Goal: Register for event/course

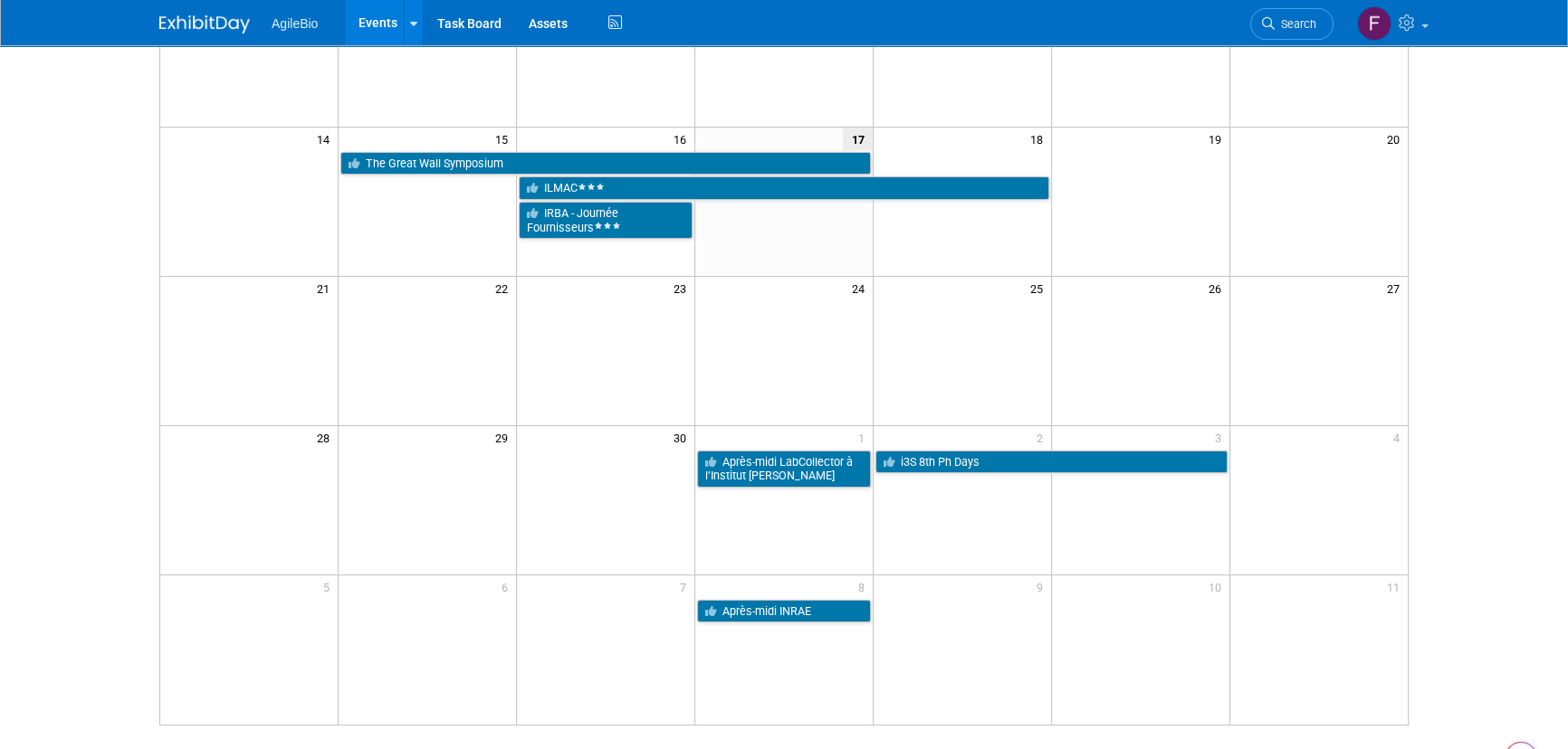
scroll to position [375, 0]
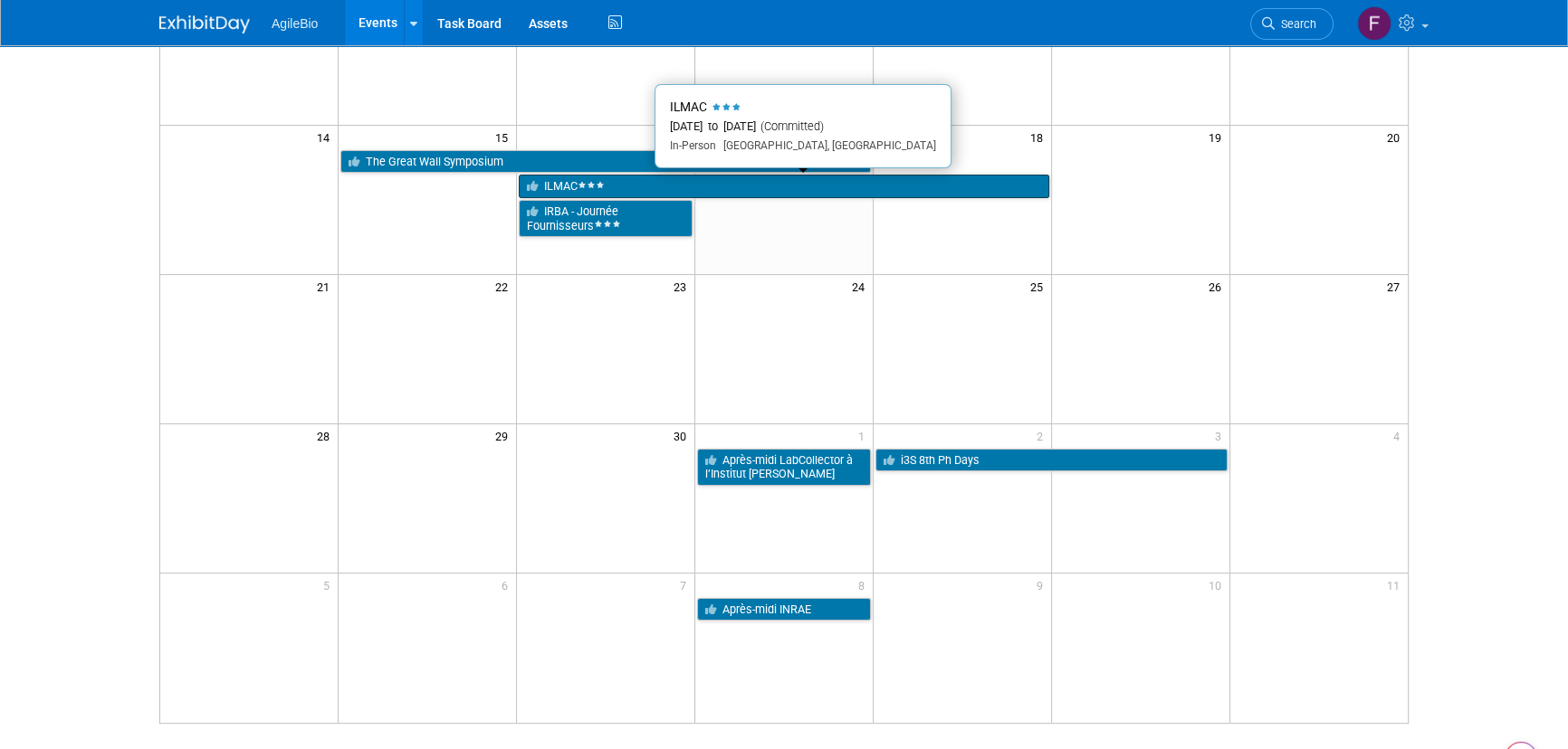
click at [664, 184] on link "ILMAC" at bounding box center [784, 187] width 531 height 24
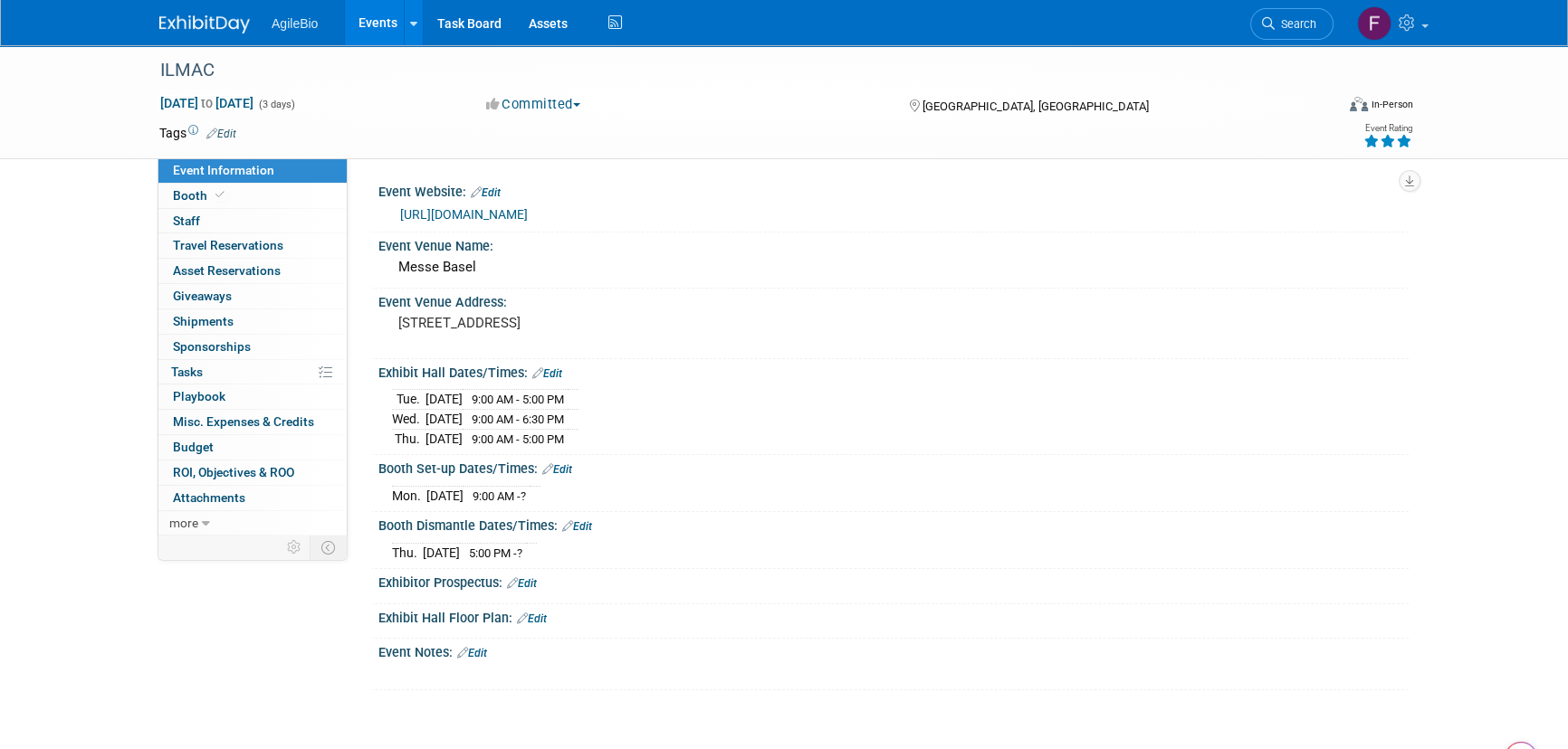
click at [190, 127] on icon at bounding box center [193, 131] width 10 height 10
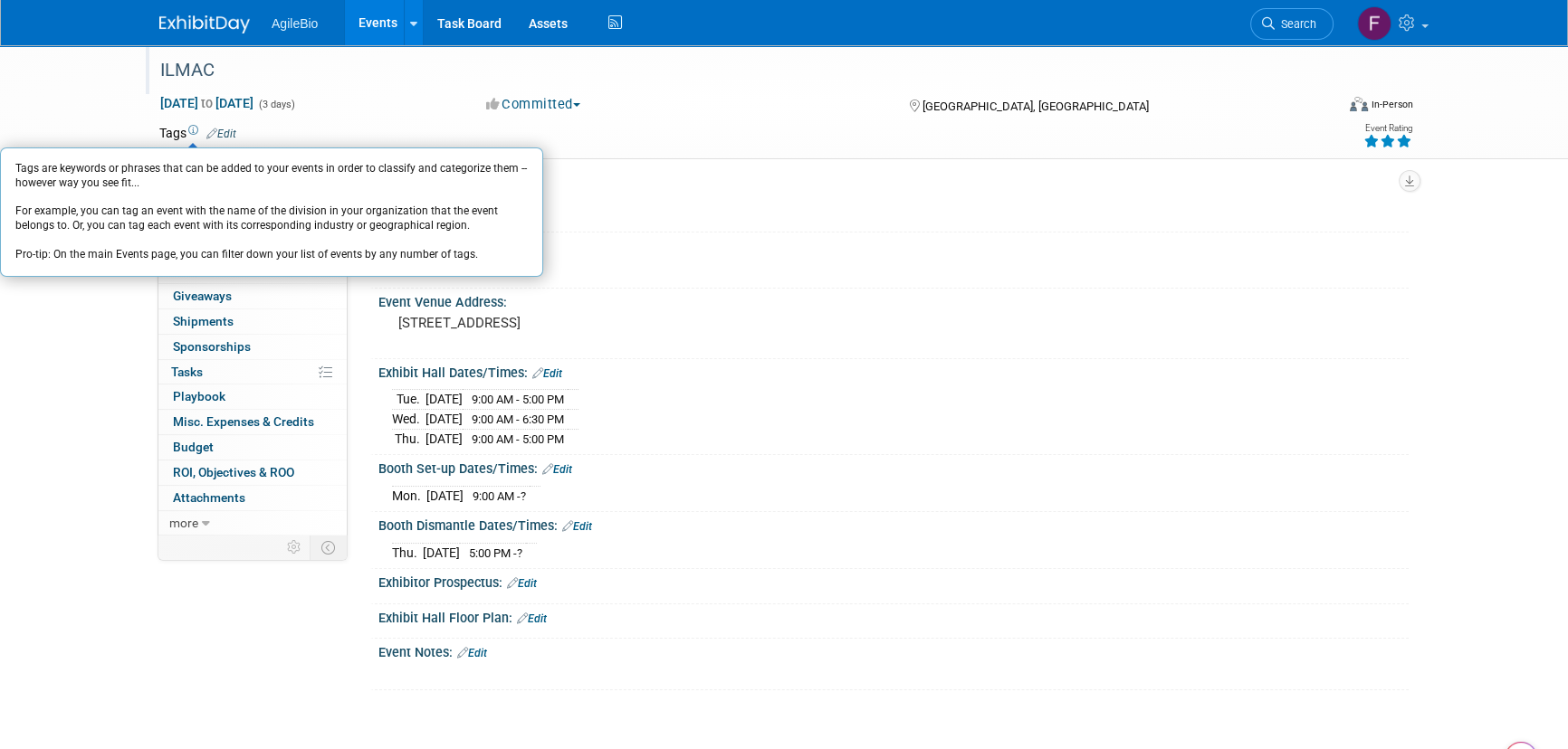
click at [341, 82] on div "ILMAC" at bounding box center [730, 70] width 1152 height 32
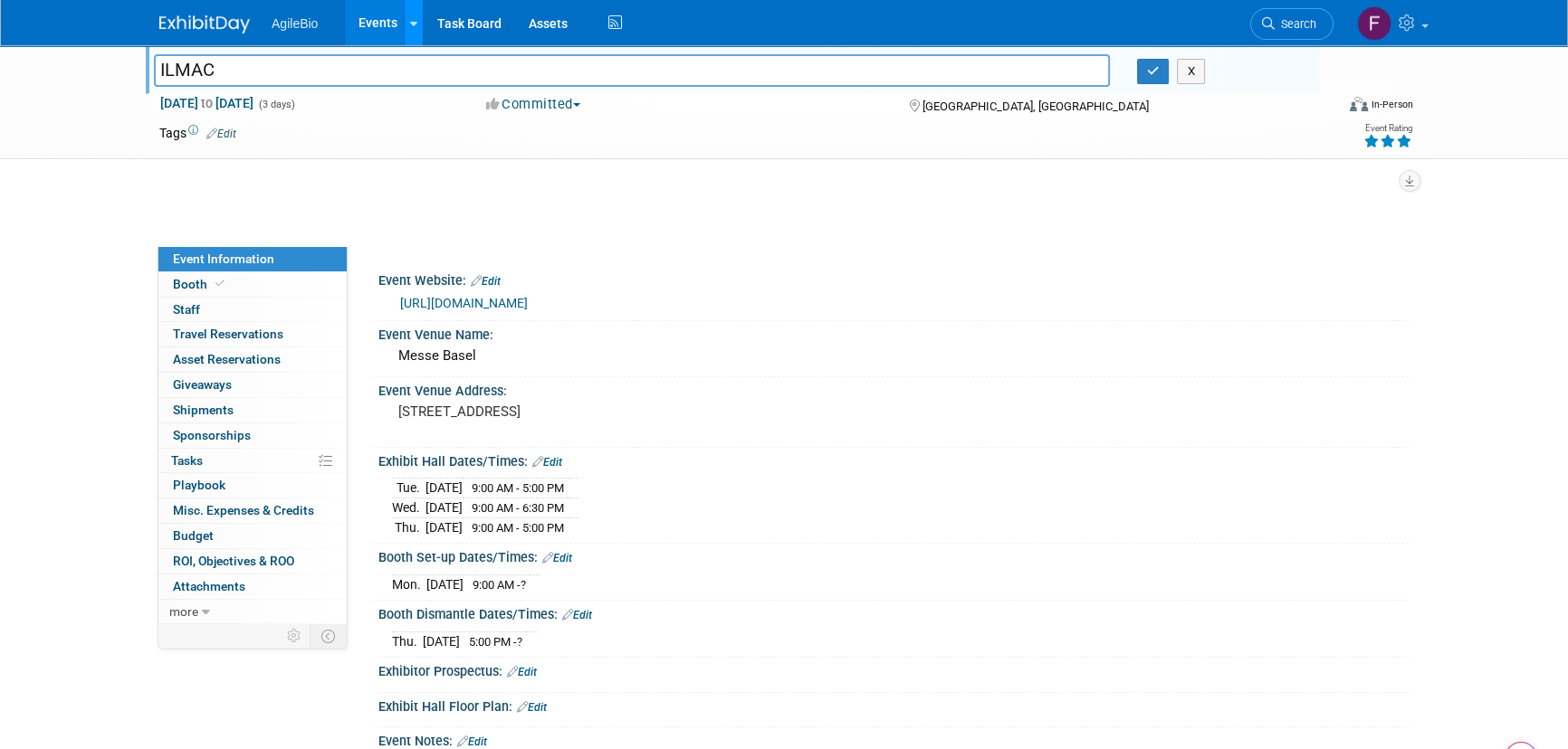
click at [418, 24] on link at bounding box center [413, 22] width 19 height 45
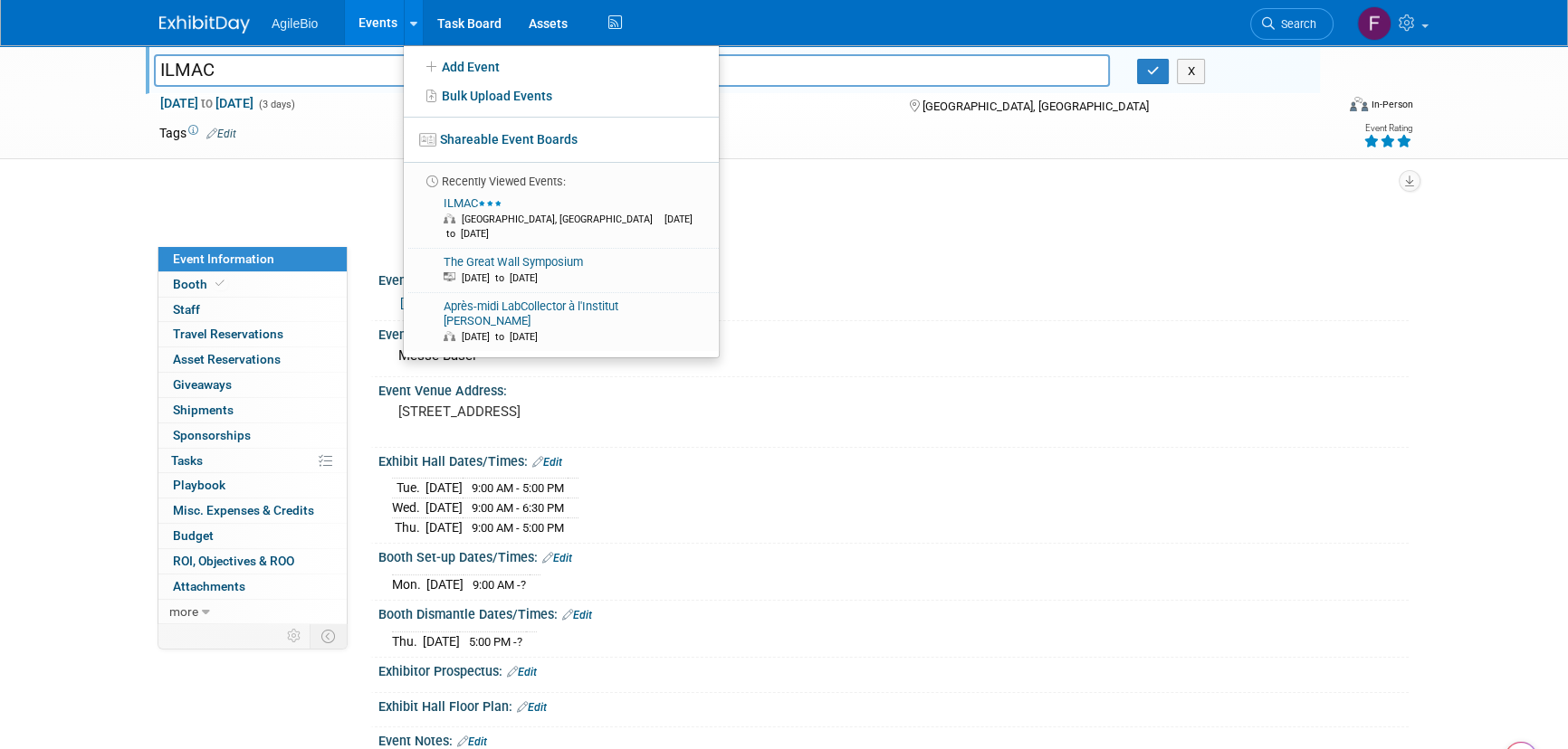
click at [384, 23] on link "Events" at bounding box center [378, 22] width 66 height 45
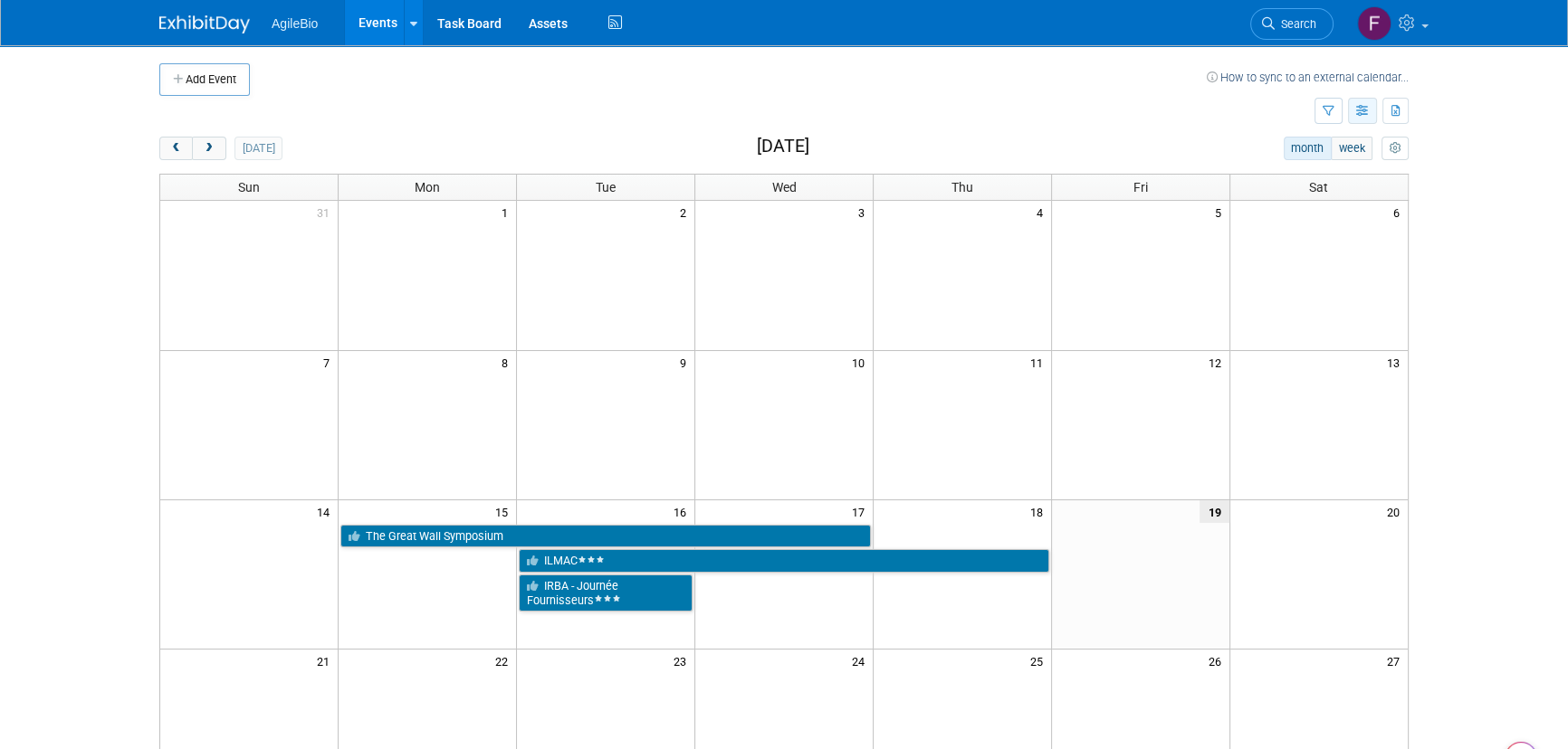
click at [1358, 112] on icon "button" at bounding box center [1363, 111] width 14 height 12
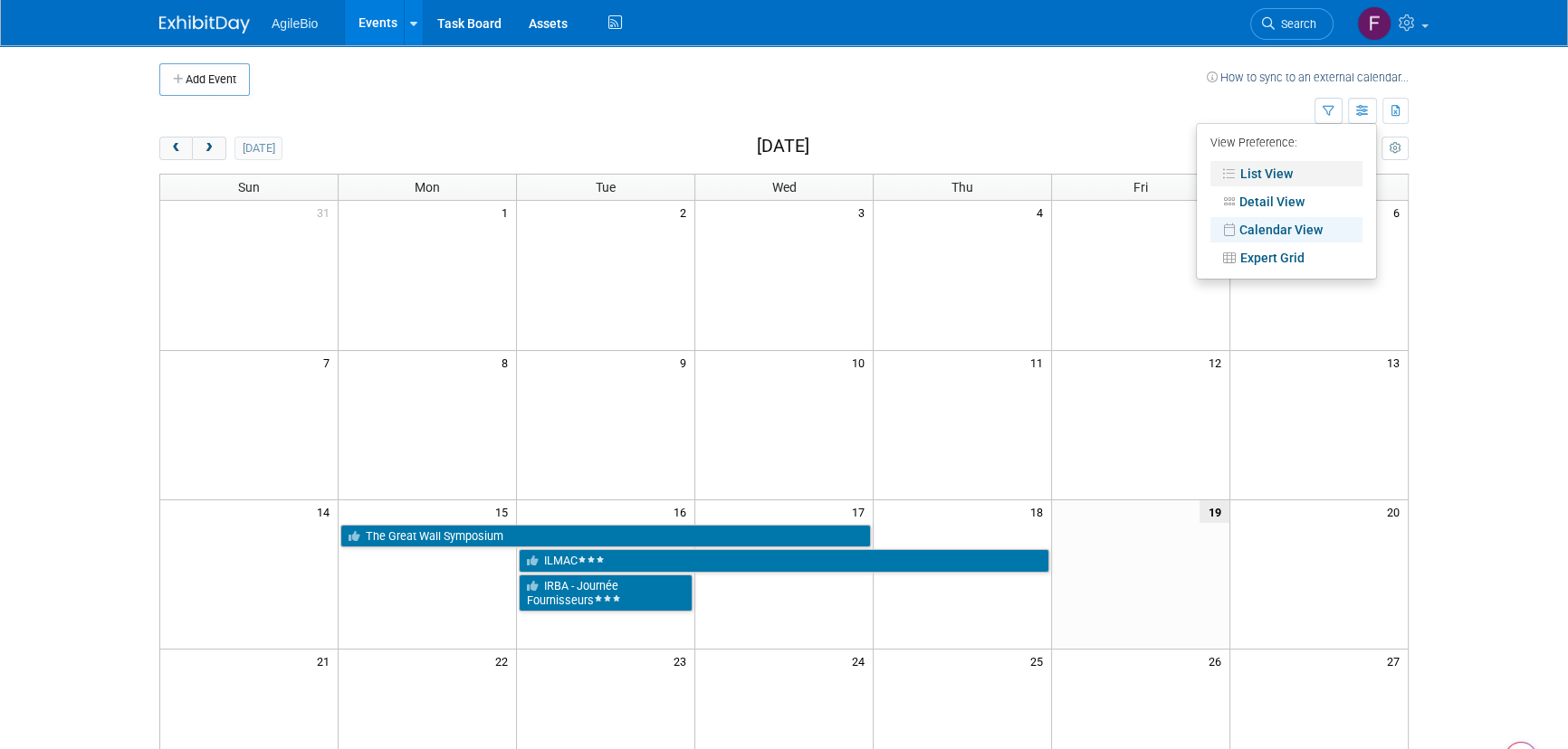
click at [1307, 172] on link "List View" at bounding box center [1286, 174] width 152 height 26
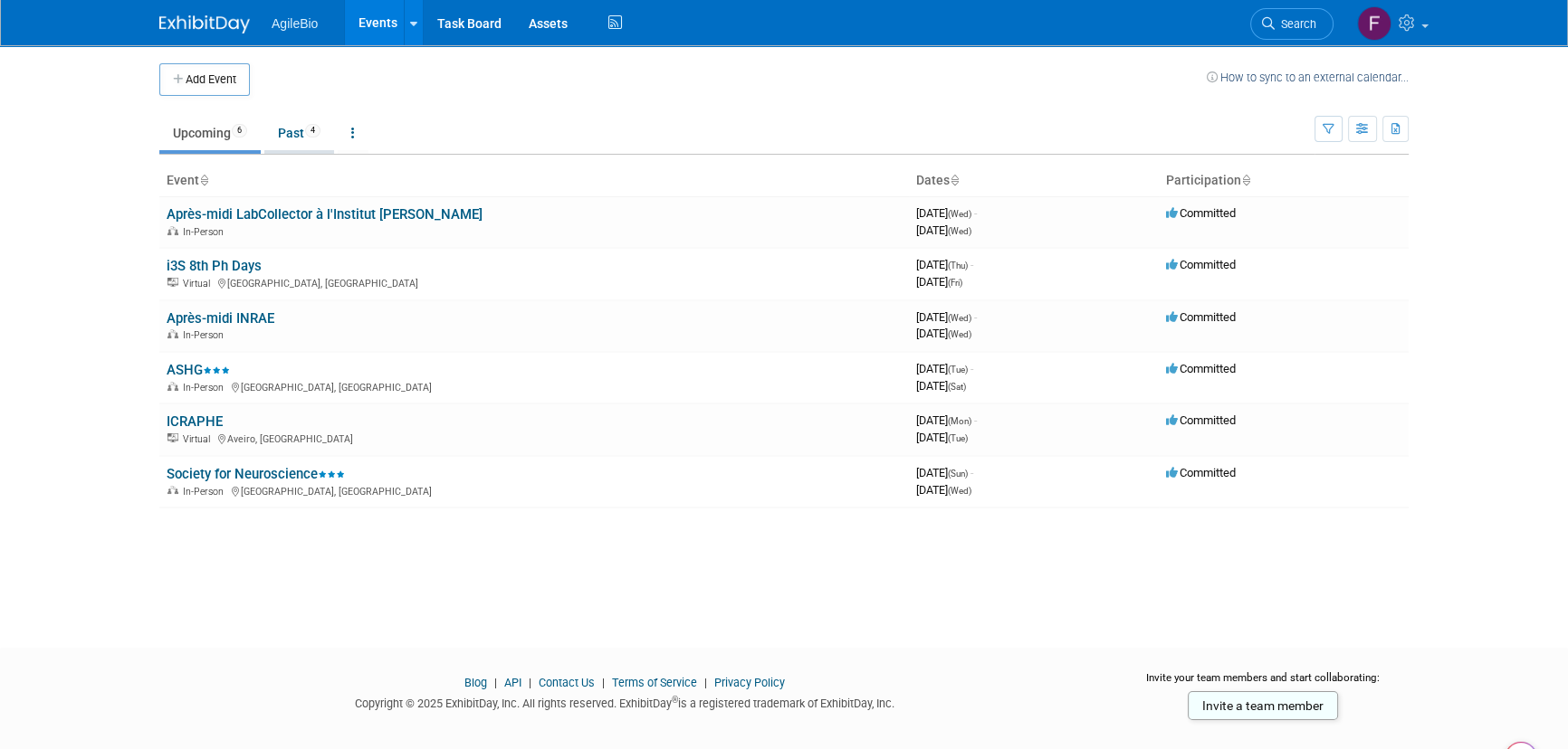
click at [287, 135] on link "Past 4" at bounding box center [300, 133] width 70 height 34
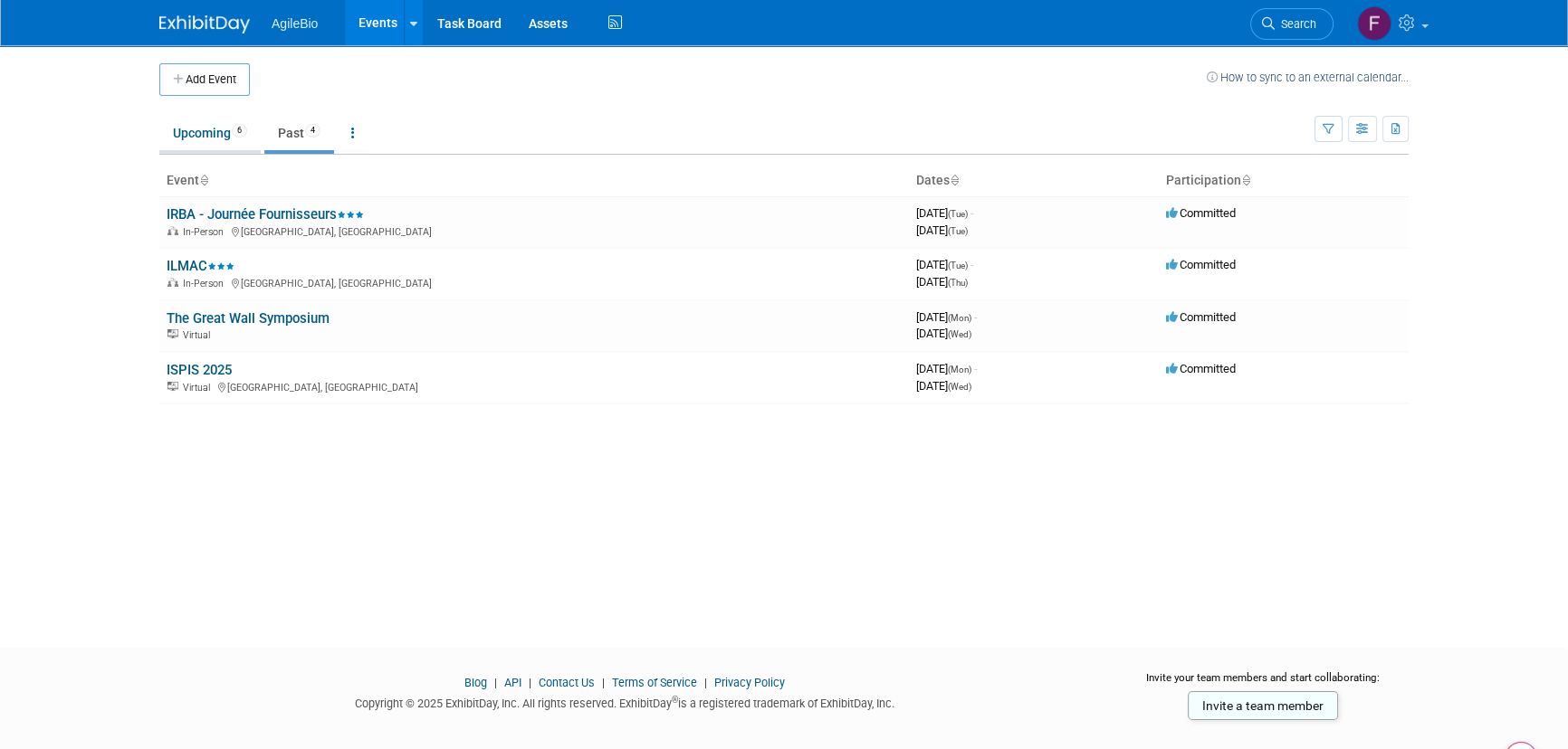
click at [217, 135] on link "Upcoming 6" at bounding box center [210, 133] width 101 height 34
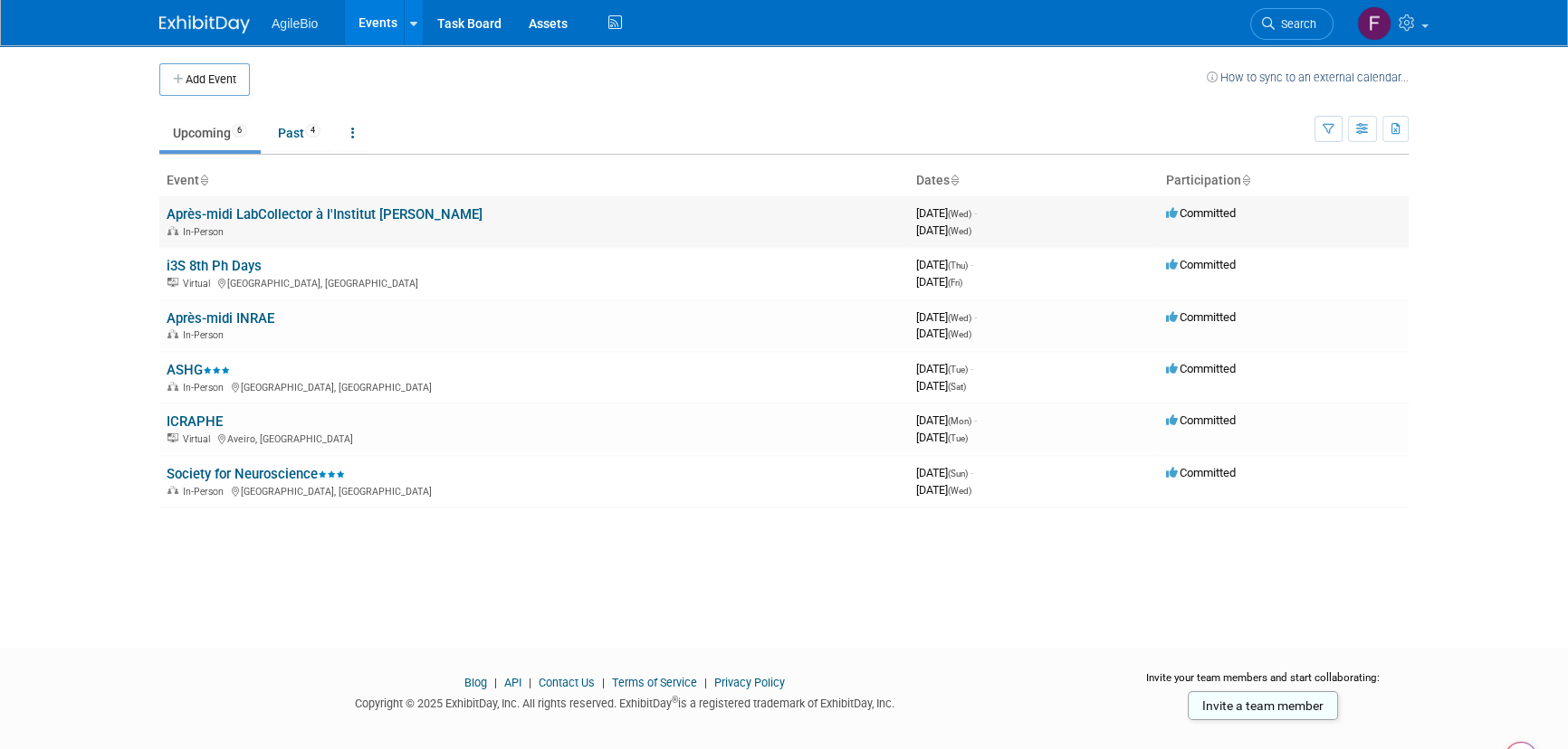
click at [486, 212] on td "Après-midi LabCollector à l'Institut [PERSON_NAME] In-Person" at bounding box center [534, 222] width 749 height 52
click at [384, 212] on link "Après-midi LabCollector à l'Institut [PERSON_NAME]" at bounding box center [324, 215] width 316 height 17
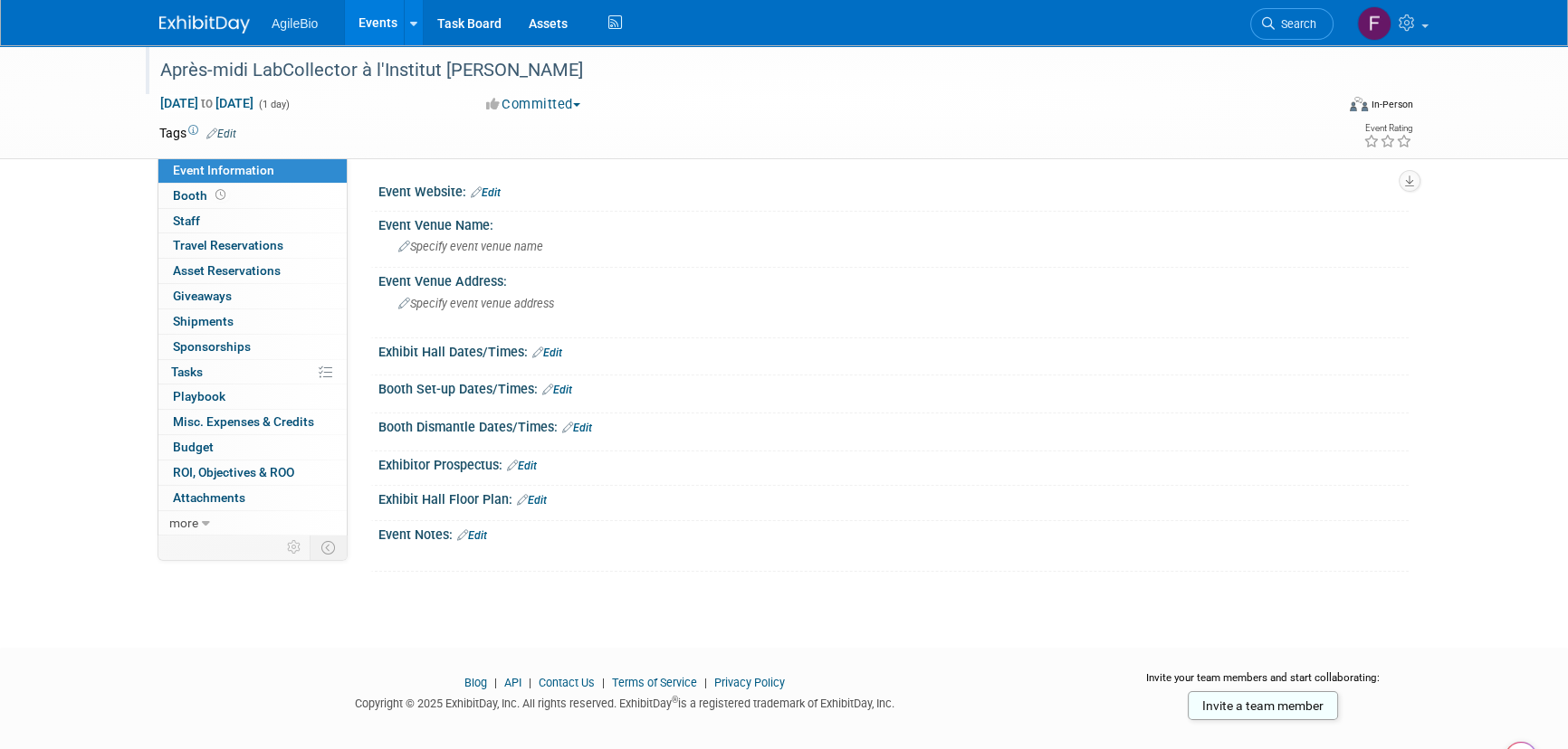
click at [766, 65] on div "Après-midi LabCollector à l'Institut [PERSON_NAME]" at bounding box center [730, 70] width 1152 height 32
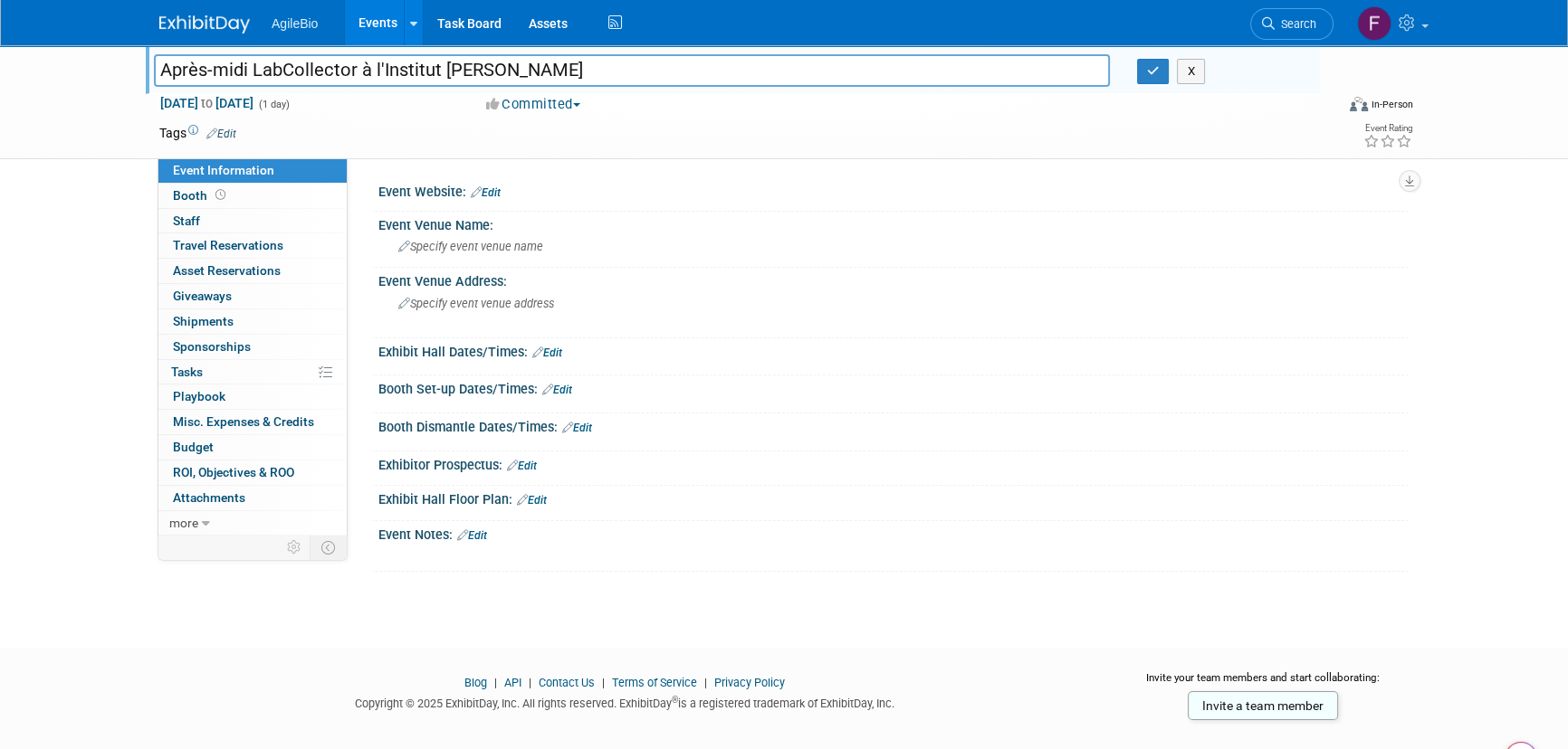
click at [809, 100] on div "Committed Committed Considering Not Going" at bounding box center [680, 105] width 400 height 20
click at [371, 18] on link "Events" at bounding box center [378, 22] width 66 height 45
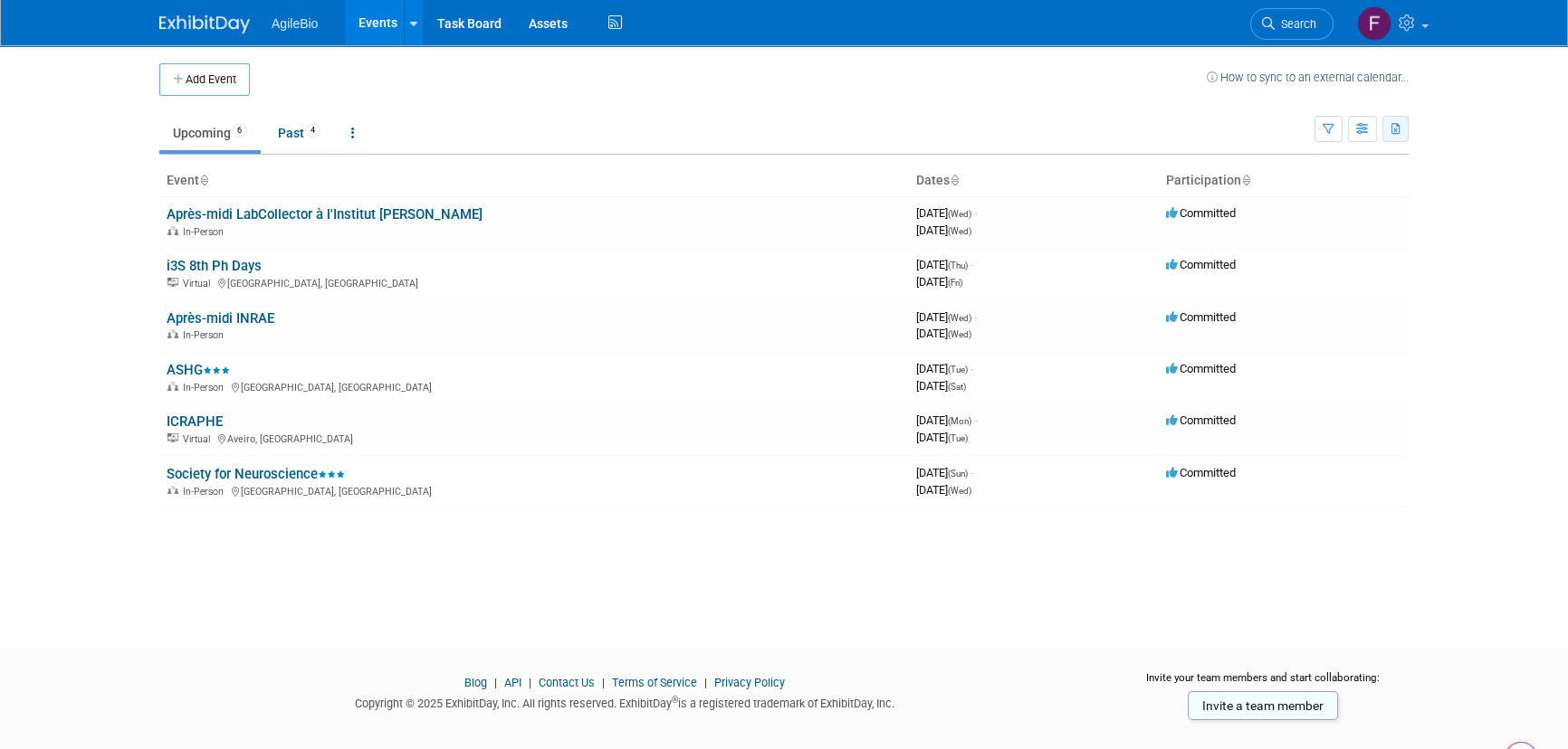
click at [1400, 125] on icon "button" at bounding box center [1397, 130] width 10 height 12
click at [1370, 125] on button "button" at bounding box center [1362, 129] width 29 height 26
click at [1364, 122] on button "button" at bounding box center [1362, 129] width 29 height 26
click at [1286, 253] on link "Calendar View" at bounding box center [1286, 248] width 152 height 26
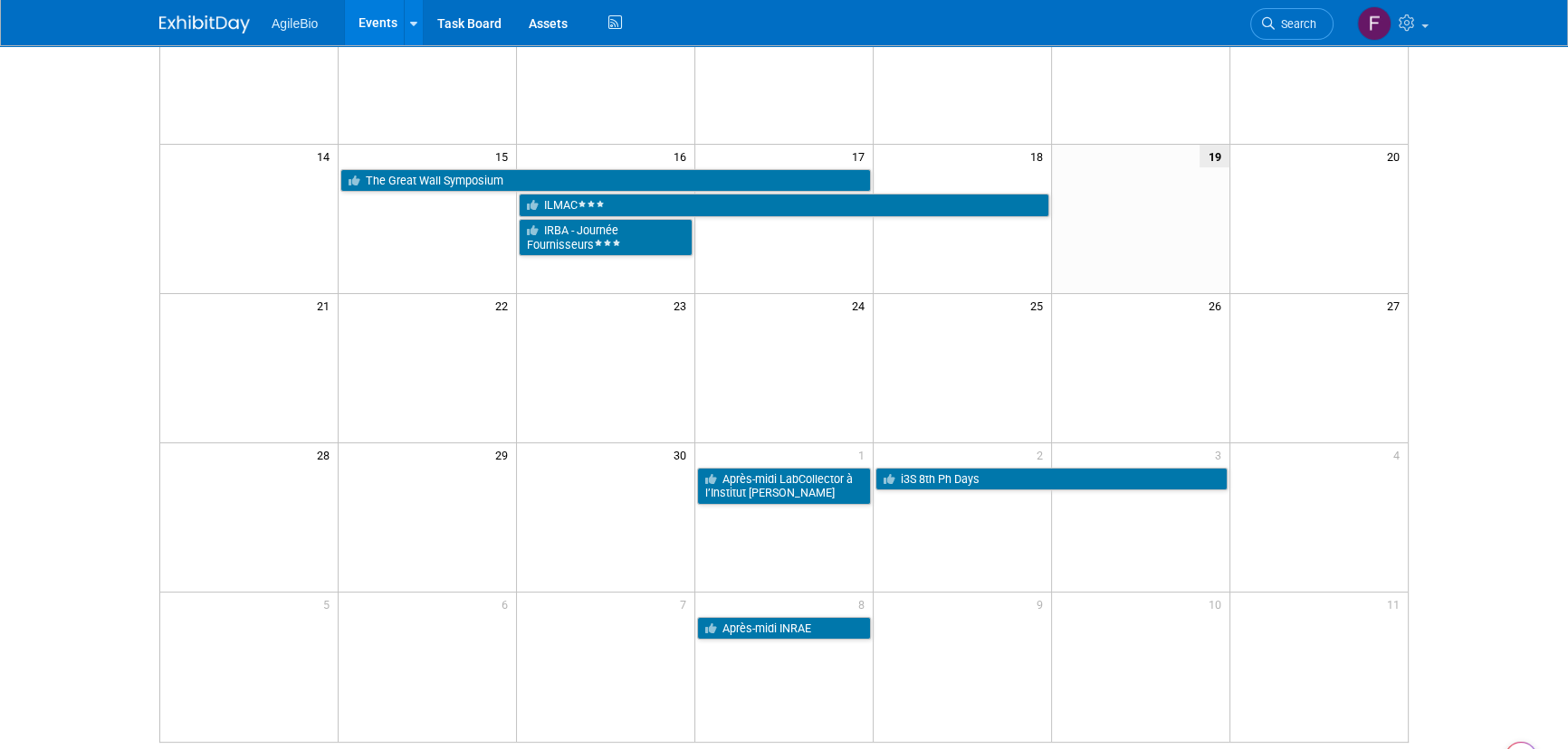
drag, startPoint x: 1527, startPoint y: 137, endPoint x: 1518, endPoint y: 238, distance: 101.4
